Goal: Transaction & Acquisition: Download file/media

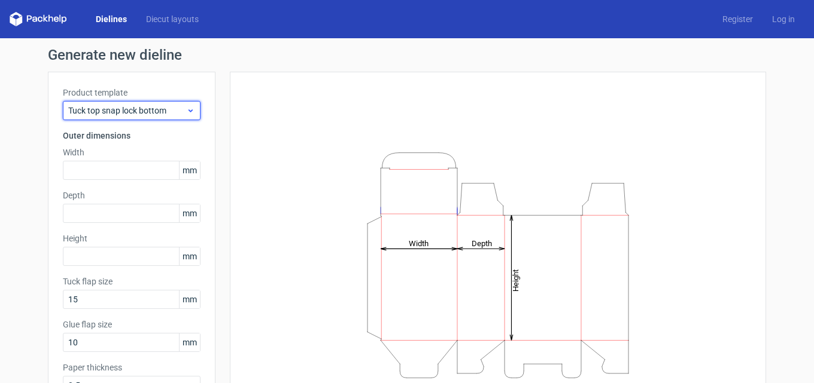
click at [148, 110] on span "Tuck top snap lock bottom" at bounding box center [127, 111] width 118 height 12
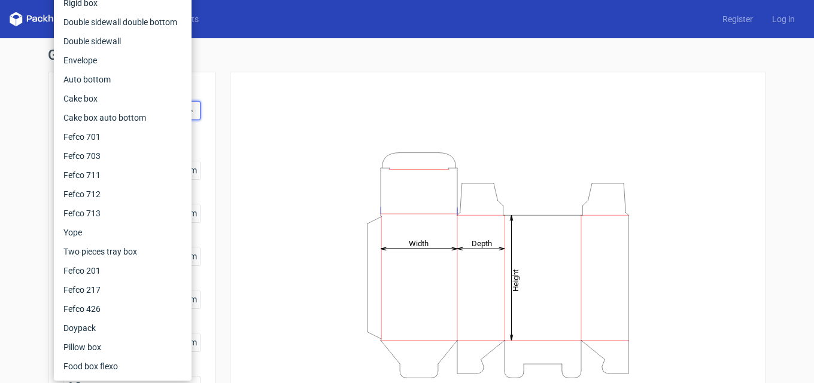
click at [266, 117] on div "Height Depth Width" at bounding box center [498, 265] width 506 height 357
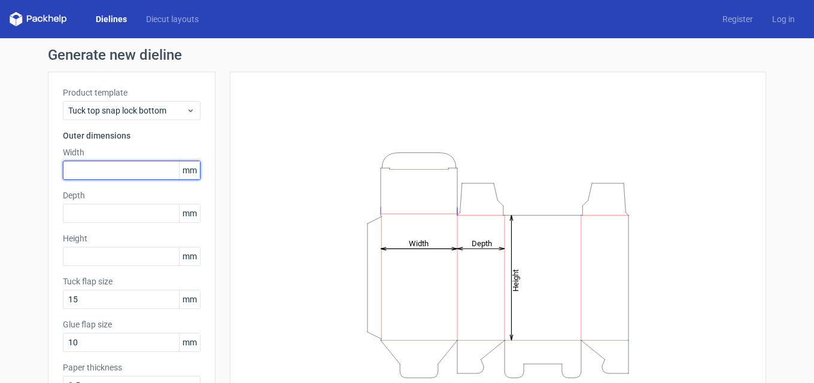
click at [128, 164] on input "text" at bounding box center [132, 170] width 138 height 19
type input "140"
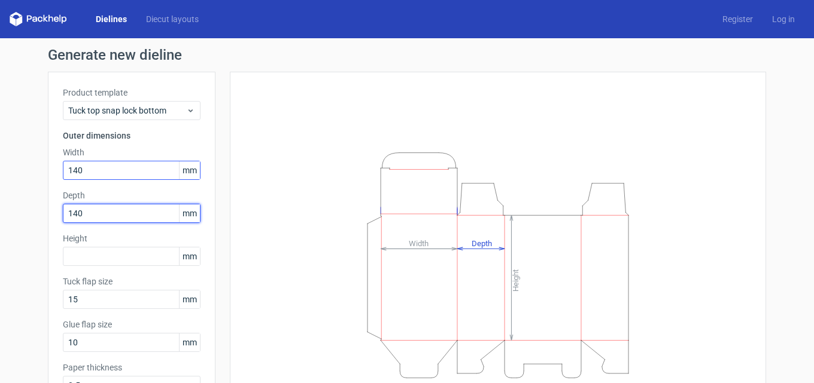
type input "140"
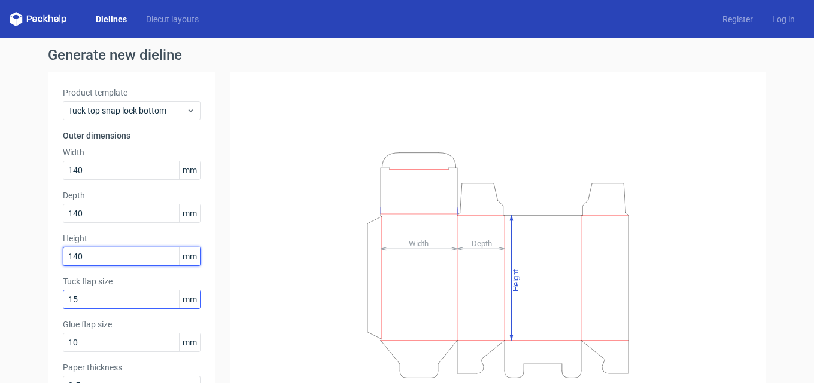
type input "140"
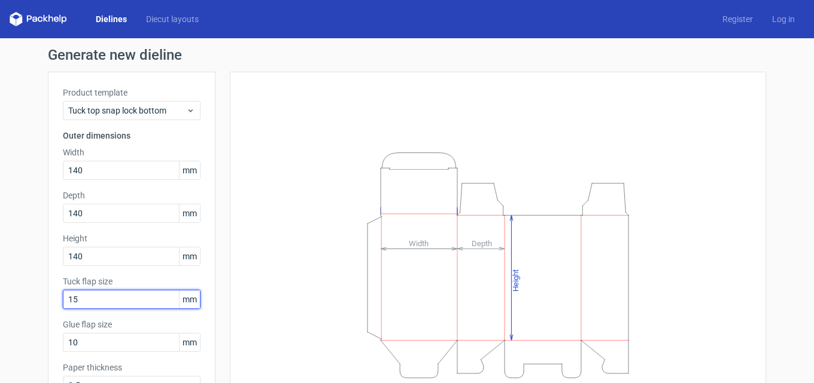
drag, startPoint x: 93, startPoint y: 297, endPoint x: 42, endPoint y: 290, distance: 50.8
click at [49, 286] on div "Product template Tuck top snap lock bottom Outer dimensions Width 140 mm Depth …" at bounding box center [131, 246] width 167 height 348
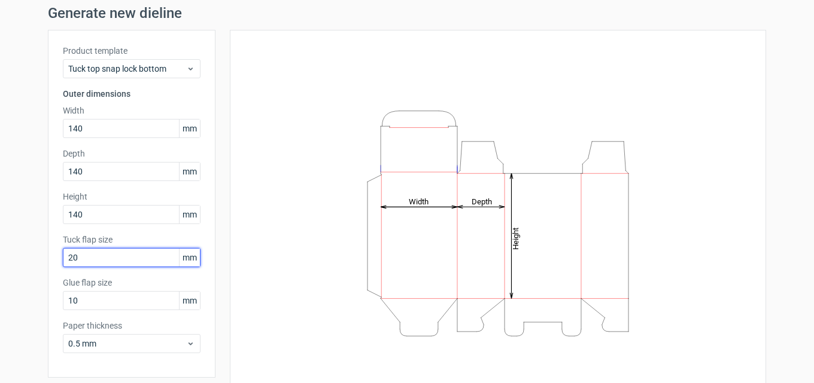
scroll to position [85, 0]
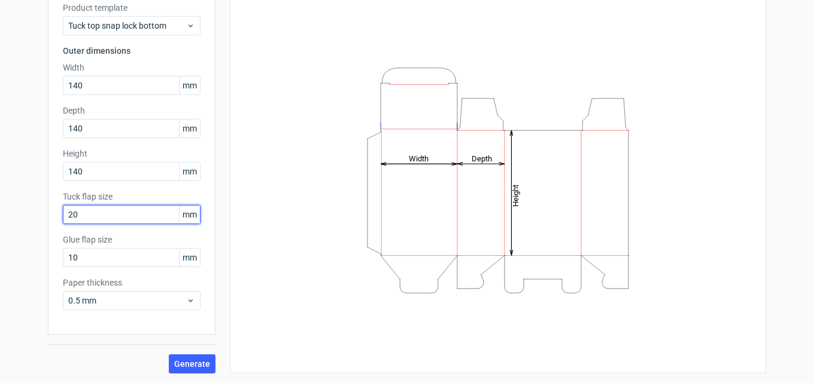
type input "20"
click at [182, 354] on div "Generate" at bounding box center [131, 354] width 167 height 39
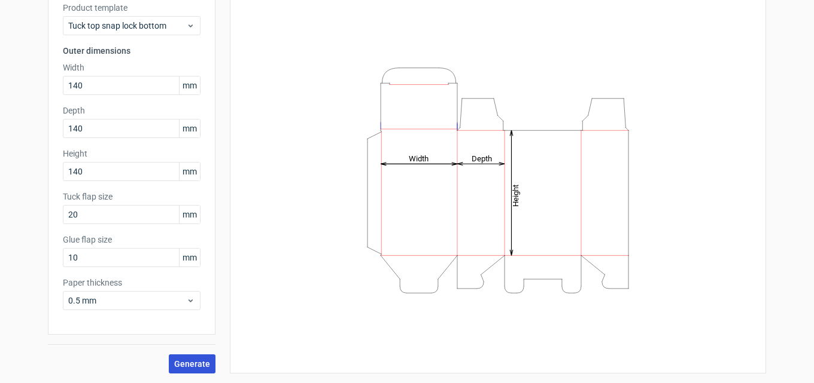
click at [186, 360] on span "Generate" at bounding box center [192, 364] width 36 height 8
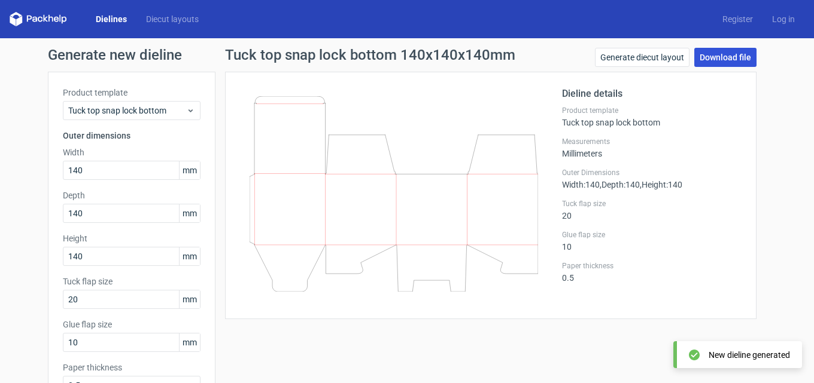
click at [721, 55] on link "Download file" at bounding box center [725, 57] width 62 height 19
